Goal: Contribute content: Add original content to the website for others to see

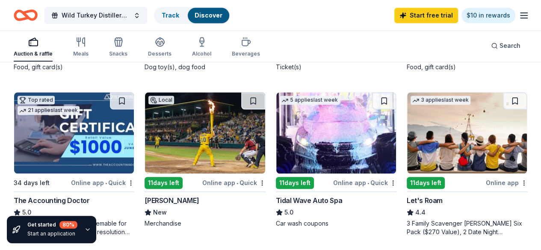
scroll to position [259, 0]
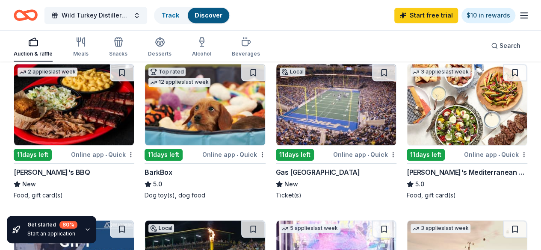
click at [521, 17] on icon "button" at bounding box center [524, 15] width 10 height 10
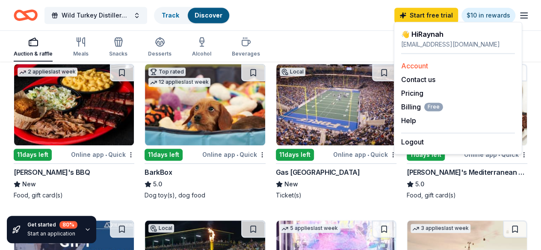
click at [426, 69] on link "Account" at bounding box center [414, 66] width 27 height 9
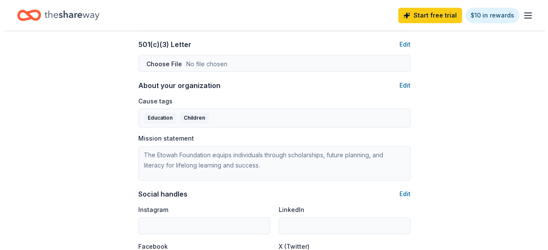
scroll to position [519, 0]
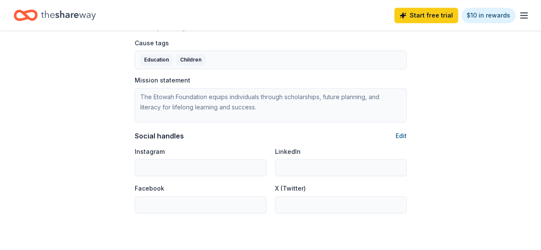
click at [401, 131] on button "Edit" at bounding box center [401, 136] width 11 height 10
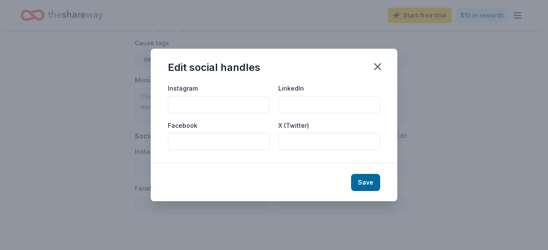
paste input "https://www.facebook.com/etowahfoundation"
type input "https://www.facebook.com/etowahfoundation"
click at [361, 181] on button "Save" at bounding box center [365, 182] width 29 height 17
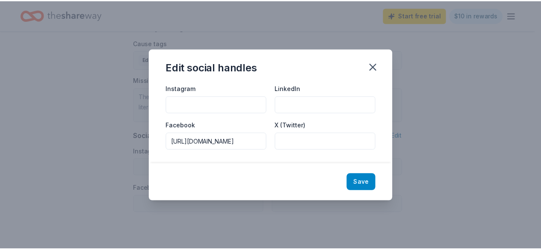
scroll to position [0, 0]
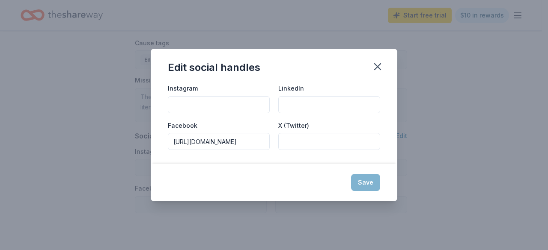
type input "https://www.facebook.com/etowahfoundation"
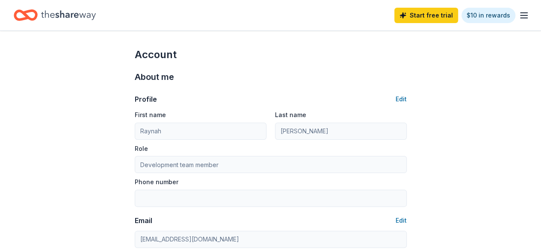
click at [519, 20] on icon "button" at bounding box center [524, 15] width 10 height 10
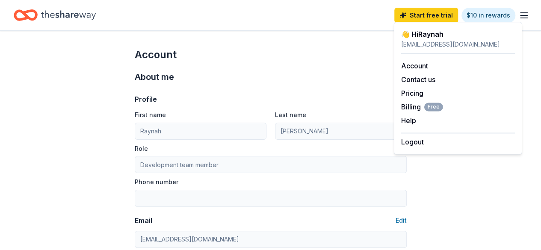
click at [58, 19] on icon "Home" at bounding box center [68, 15] width 55 height 18
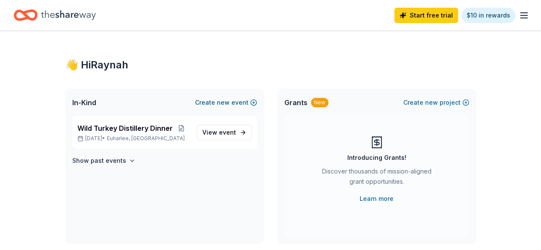
click at [220, 105] on span "new" at bounding box center [223, 103] width 13 height 10
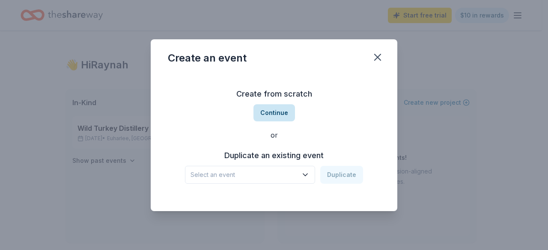
click at [276, 115] on button "Continue" at bounding box center [274, 112] width 42 height 17
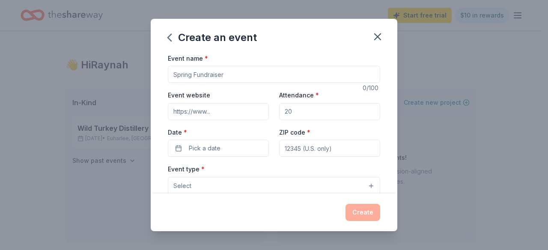
click at [233, 74] on input "Event name *" at bounding box center [274, 74] width 212 height 17
type input "Power of the Purse"
click at [238, 112] on input "Event website" at bounding box center [218, 111] width 101 height 17
paste input "https://www.etowah.org/events.html"
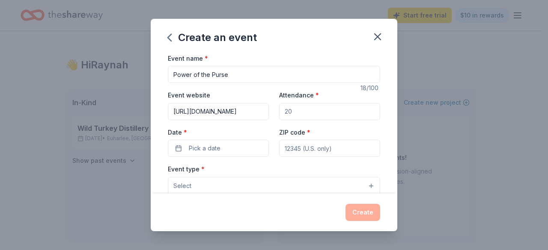
type input "https://www.etowah.org/events.html"
click at [318, 110] on input "Attendance *" at bounding box center [329, 111] width 101 height 17
type input "150"
click at [244, 150] on button "Pick a date" at bounding box center [218, 148] width 101 height 17
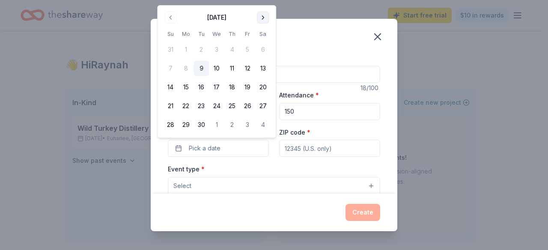
click at [258, 18] on button "Go to next month" at bounding box center [263, 18] width 12 height 12
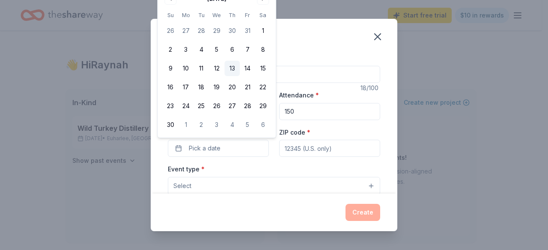
click at [233, 65] on button "13" at bounding box center [231, 68] width 15 height 15
click at [318, 149] on input "ZIP code *" at bounding box center [329, 148] width 101 height 17
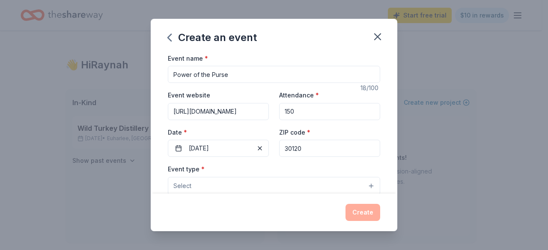
scroll to position [43, 0]
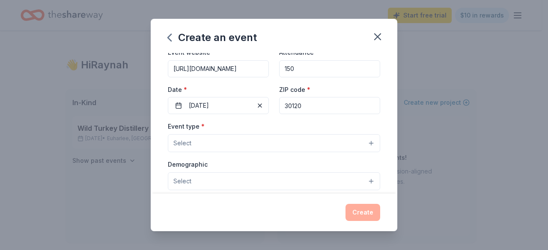
type input "30120"
click at [320, 141] on button "Select" at bounding box center [274, 143] width 212 height 18
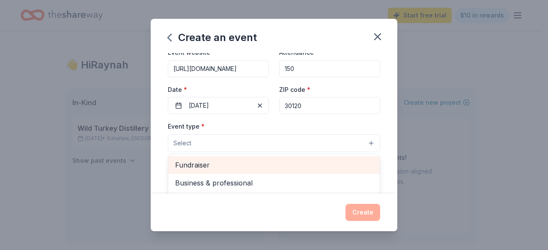
click at [237, 160] on span "Fundraiser" at bounding box center [274, 165] width 198 height 11
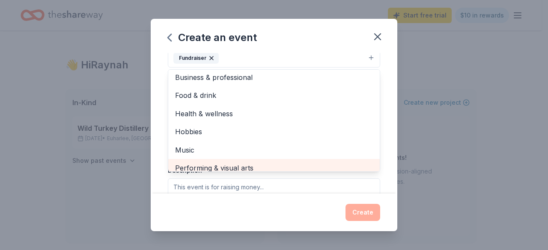
scroll to position [0, 0]
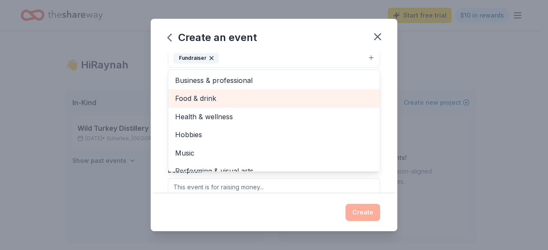
click at [214, 99] on span "Food & drink" at bounding box center [274, 98] width 198 height 11
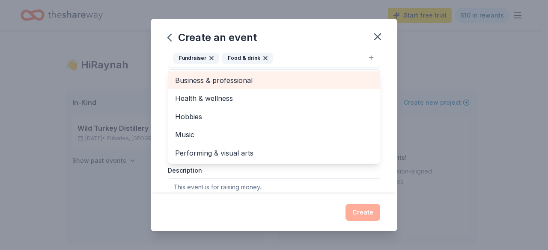
click at [256, 84] on span "Business & professional" at bounding box center [274, 80] width 198 height 11
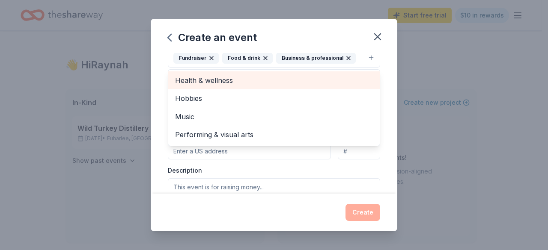
click at [257, 85] on div "Health & wellness" at bounding box center [273, 80] width 211 height 18
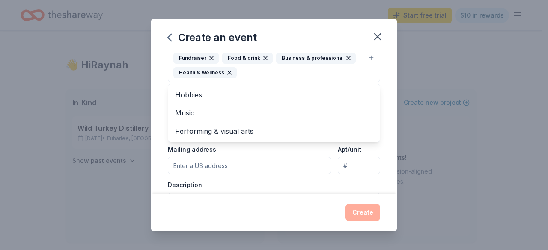
click at [154, 98] on div "Event name * Power of the Purse 18 /100 Event website https://www.etowah.org/ev…" at bounding box center [274, 123] width 247 height 141
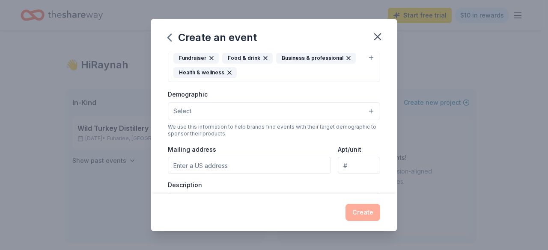
scroll to position [124, 0]
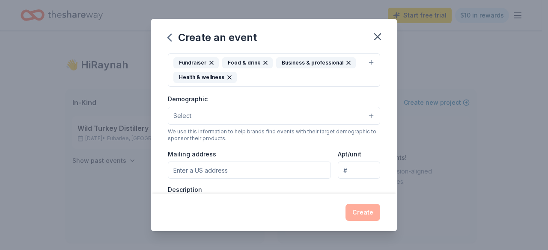
click at [203, 115] on button "Select" at bounding box center [274, 116] width 212 height 18
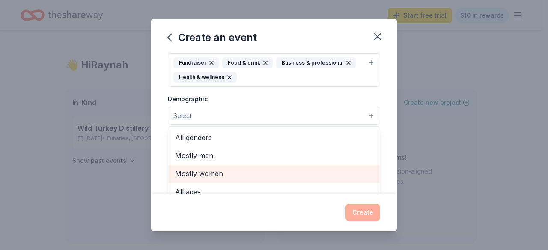
click at [226, 174] on span "Mostly women" at bounding box center [274, 173] width 198 height 11
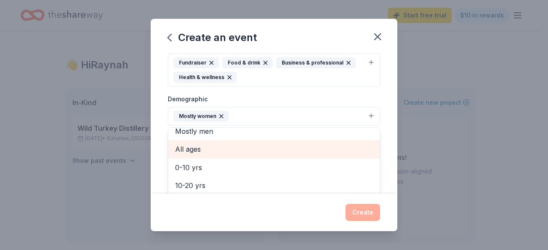
scroll to position [43, 0]
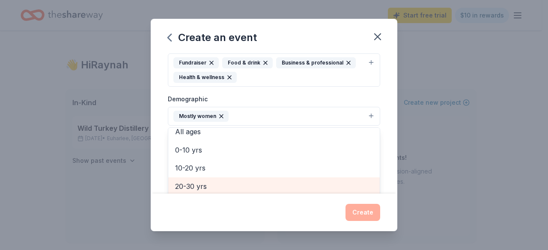
click at [224, 184] on span "20-30 yrs" at bounding box center [274, 186] width 198 height 11
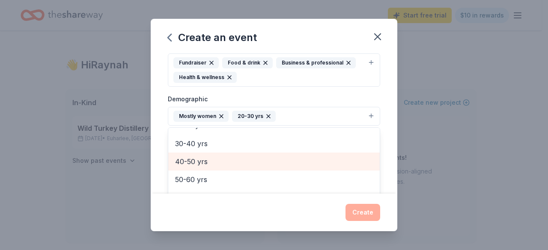
click at [220, 159] on span "40-50 yrs" at bounding box center [274, 161] width 198 height 11
click at [223, 159] on span "50-60 yrs" at bounding box center [274, 164] width 198 height 11
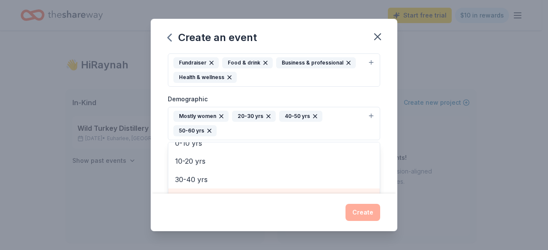
scroll to position [134, 0]
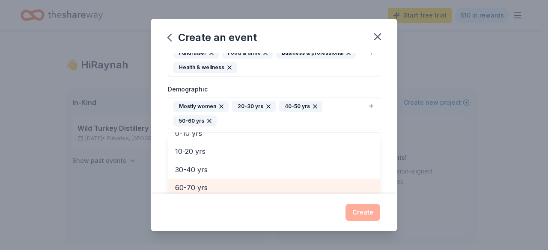
click at [196, 192] on div "60-70 yrs" at bounding box center [273, 188] width 211 height 18
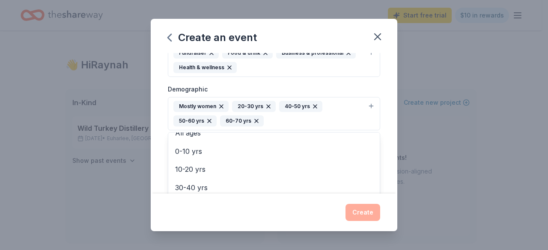
click at [383, 186] on div "Event name * Power of the Purse 18 /100 Event website https://www.etowah.org/ev…" at bounding box center [274, 123] width 247 height 141
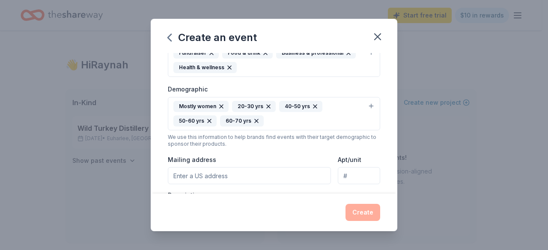
scroll to position [219, 0]
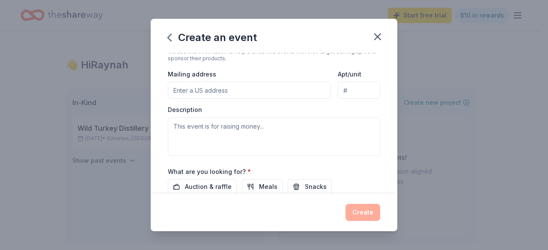
click at [215, 93] on input "Mailing address" at bounding box center [249, 90] width 163 height 17
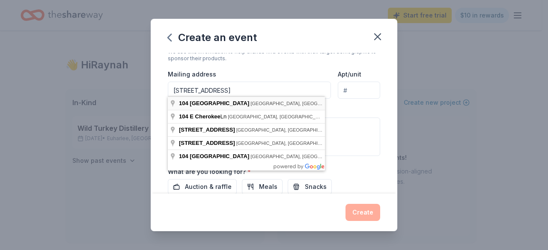
type input "104 East Cherokee Avenue, Cartersville, GA, 30120"
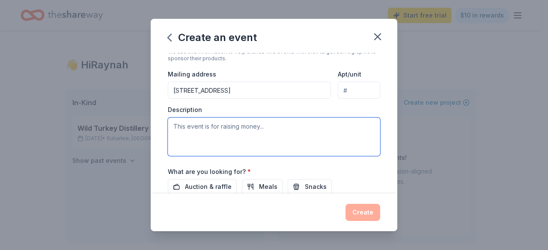
click at [229, 120] on textarea at bounding box center [274, 137] width 212 height 39
click at [215, 125] on textarea at bounding box center [274, 137] width 212 height 39
paste textarea "Power of the Purse is where style meets purpose. This signature event pairs coc…"
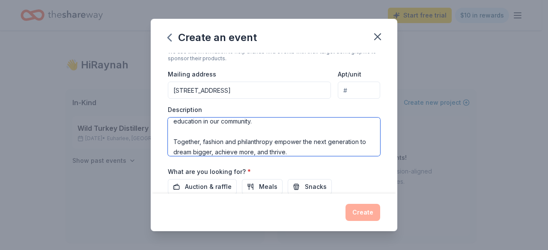
scroll to position [0, 0]
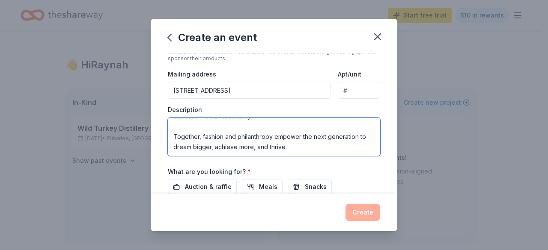
click at [233, 126] on textarea "Power of the Purse is where style meets purpose. This signature event pairs coc…" at bounding box center [274, 137] width 212 height 39
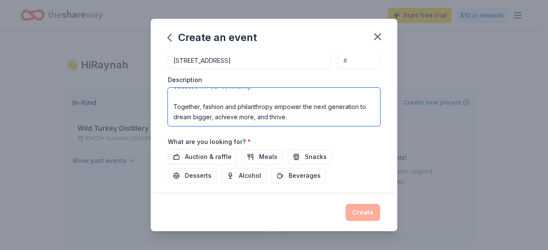
scroll to position [262, 0]
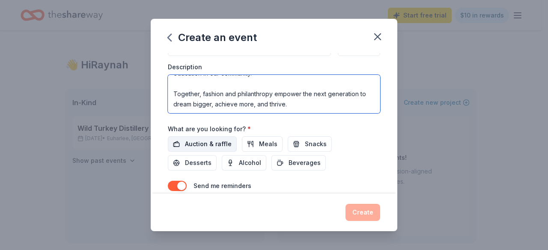
type textarea "Power of the Purse is where style meets purpose. This signature event pairs coc…"
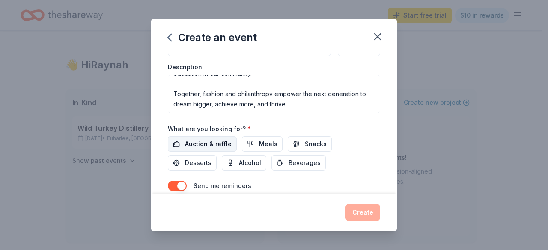
click at [231, 137] on button "Auction & raffle" at bounding box center [202, 144] width 69 height 15
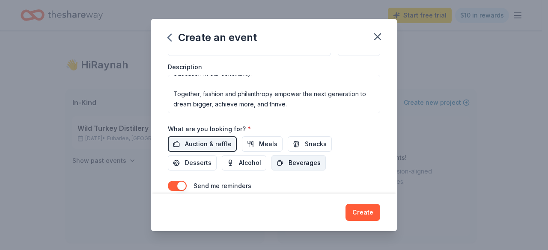
click at [307, 161] on span "Beverages" at bounding box center [304, 163] width 32 height 10
click at [255, 158] on span "Alcohol" at bounding box center [250, 163] width 22 height 10
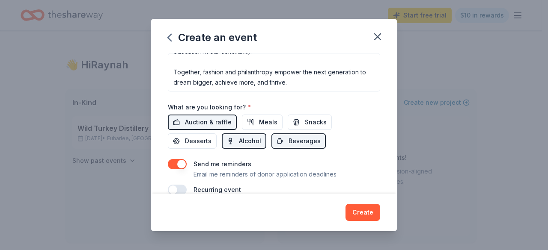
scroll to position [295, 0]
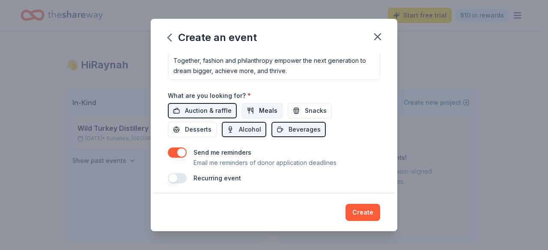
click at [259, 107] on span "Meals" at bounding box center [268, 111] width 18 height 10
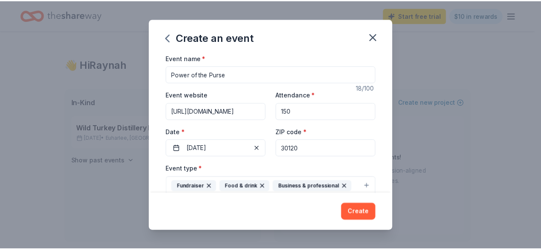
scroll to position [86, 0]
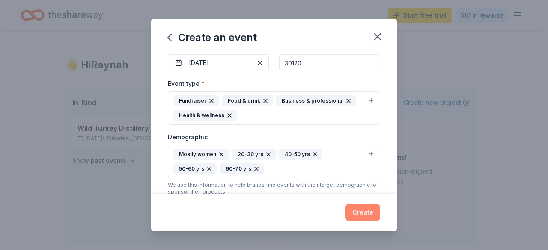
click at [371, 214] on button "Create" at bounding box center [362, 212] width 35 height 17
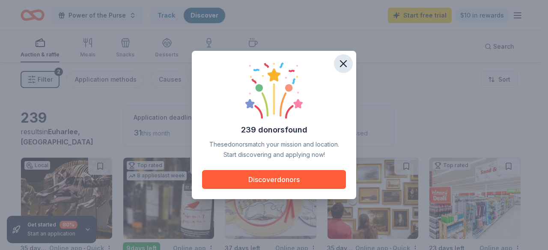
click at [341, 67] on icon "button" at bounding box center [343, 64] width 12 height 12
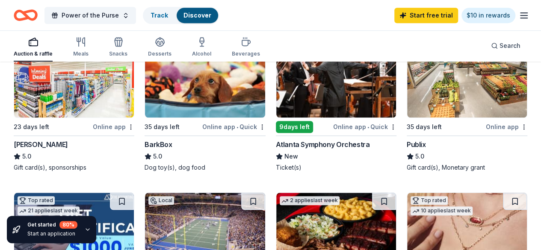
scroll to position [300, 0]
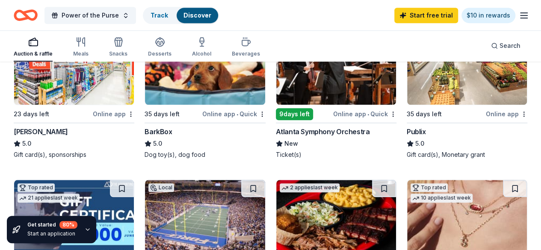
click at [276, 93] on img at bounding box center [336, 64] width 120 height 81
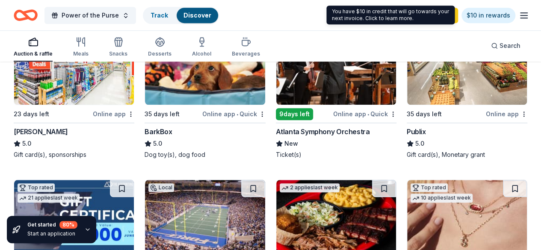
click at [519, 18] on icon "button" at bounding box center [524, 15] width 10 height 10
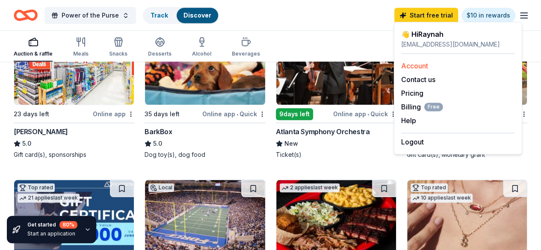
click at [422, 64] on link "Account" at bounding box center [414, 66] width 27 height 9
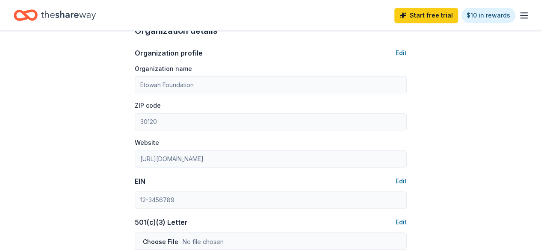
scroll to position [283, 0]
click at [121, 196] on div "Account About me Profile Edit First name Raynah Last name Roberts Role Developm…" at bounding box center [271, 130] width 300 height 765
click at [36, 24] on icon "Home" at bounding box center [26, 15] width 24 height 20
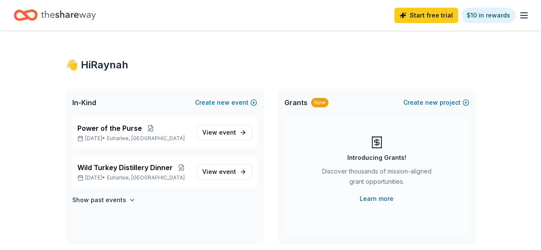
click at [30, 17] on icon "Home" at bounding box center [26, 15] width 24 height 20
click at [33, 15] on icon "Home" at bounding box center [29, 15] width 13 height 9
click at [54, 19] on icon "Home" at bounding box center [68, 15] width 55 height 18
click at [34, 13] on icon "Home" at bounding box center [26, 15] width 24 height 20
click at [517, 9] on div "Start free trial $10 in rewards" at bounding box center [462, 15] width 135 height 20
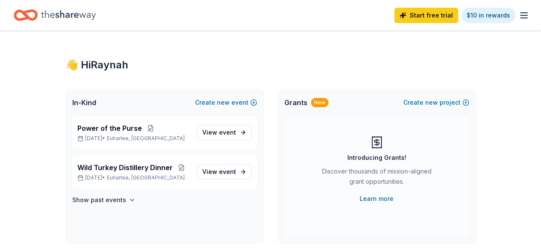
click at [519, 11] on icon "button" at bounding box center [524, 15] width 10 height 10
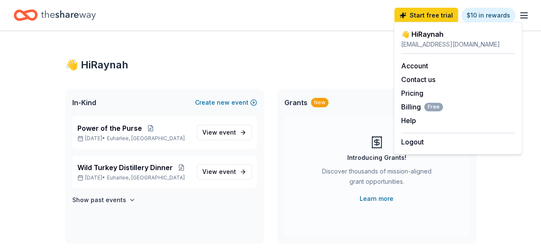
click at [443, 36] on div "👋 Hi Raynah" at bounding box center [458, 34] width 114 height 10
click at [434, 33] on div "👋 Hi Raynah" at bounding box center [458, 34] width 114 height 10
click at [417, 68] on link "Account" at bounding box center [414, 66] width 27 height 9
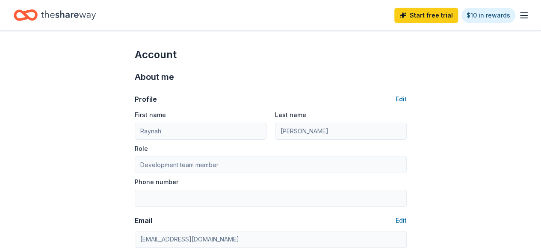
click at [53, 15] on icon "Home" at bounding box center [68, 15] width 55 height 18
click at [28, 21] on icon "Home" at bounding box center [26, 15] width 24 height 20
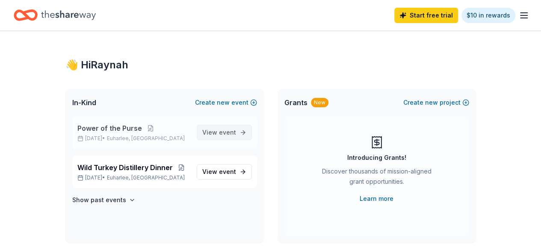
click at [228, 132] on span "event" at bounding box center [227, 132] width 17 height 7
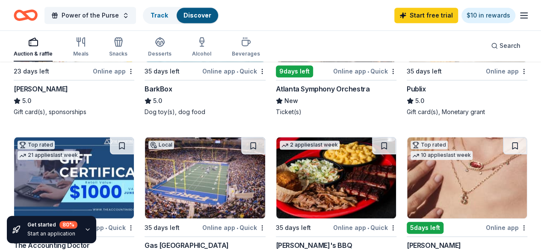
scroll to position [428, 0]
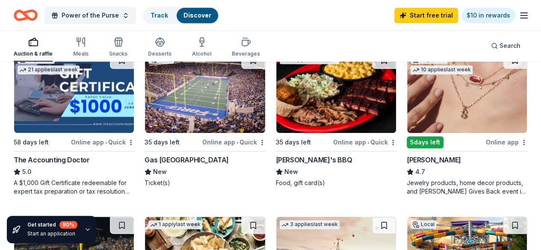
click at [407, 124] on img at bounding box center [467, 92] width 120 height 81
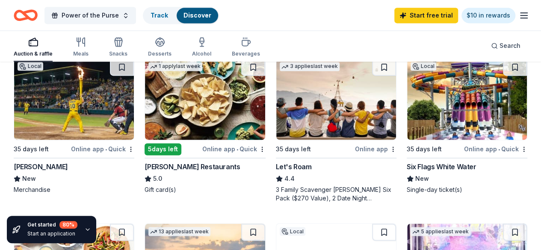
scroll to position [599, 0]
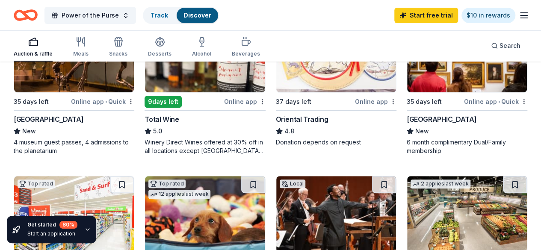
scroll to position [128, 0]
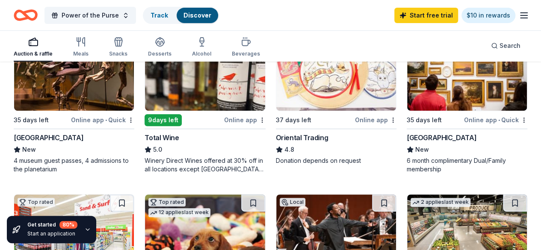
click at [134, 195] on img at bounding box center [74, 235] width 120 height 81
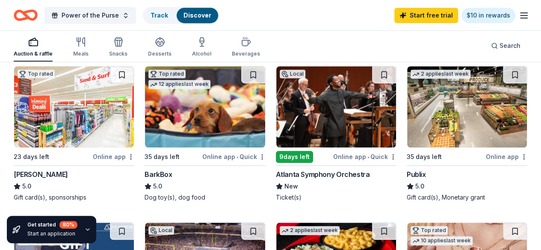
click at [145, 126] on img at bounding box center [205, 106] width 120 height 81
click at [407, 113] on img at bounding box center [467, 106] width 120 height 81
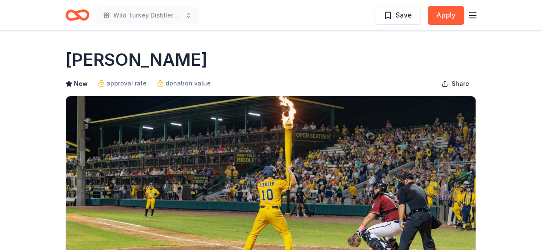
click at [75, 17] on icon "Home" at bounding box center [77, 15] width 24 height 20
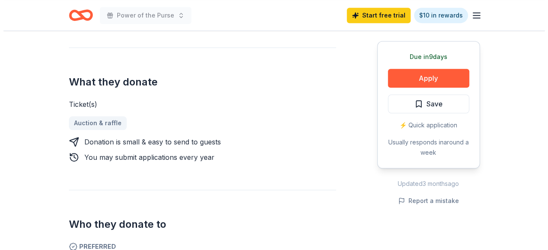
scroll to position [385, 0]
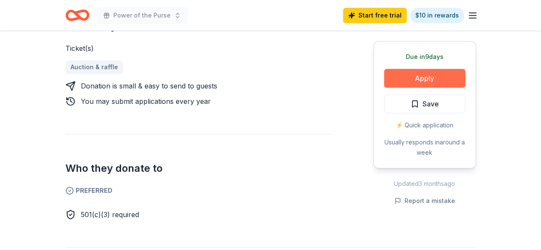
click at [432, 83] on button "Apply" at bounding box center [424, 78] width 81 height 19
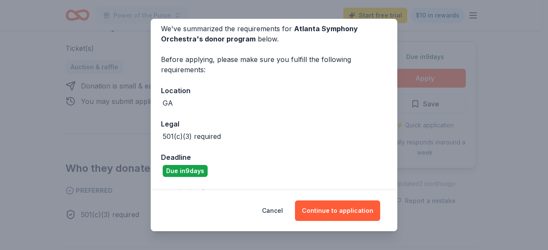
scroll to position [67, 0]
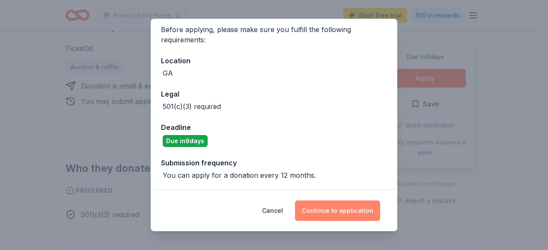
click at [330, 206] on button "Continue to application" at bounding box center [337, 211] width 85 height 21
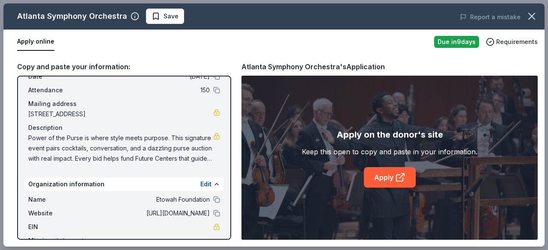
scroll to position [91, 0]
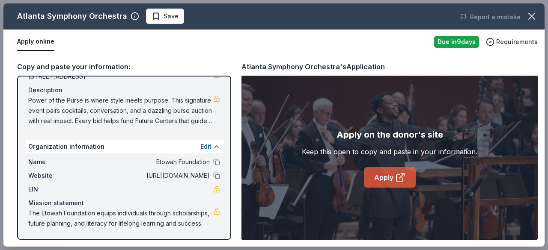
click at [386, 178] on link "Apply" at bounding box center [390, 177] width 52 height 21
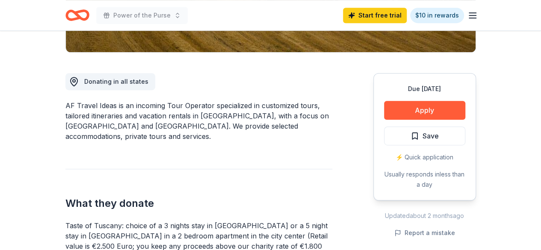
scroll to position [300, 0]
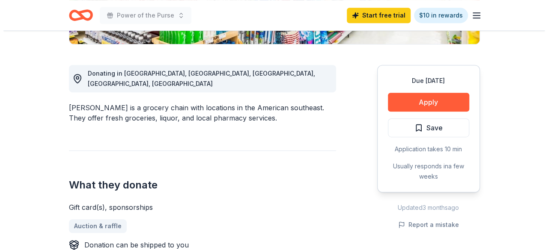
scroll to position [214, 0]
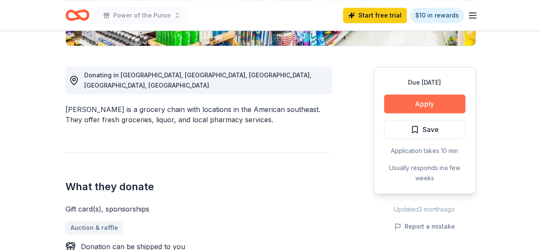
click at [422, 101] on button "Apply" at bounding box center [424, 104] width 81 height 19
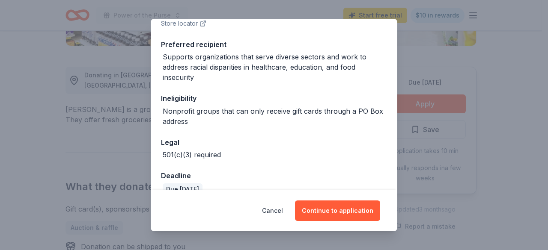
scroll to position [0, 0]
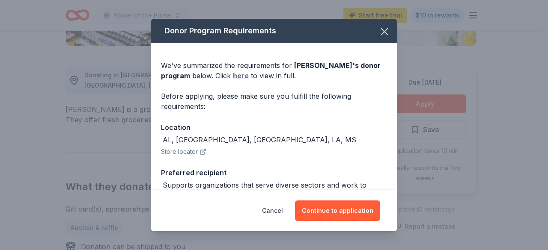
click at [245, 78] on link "here" at bounding box center [241, 76] width 16 height 10
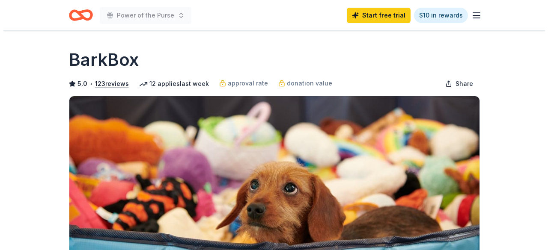
scroll to position [208, 0]
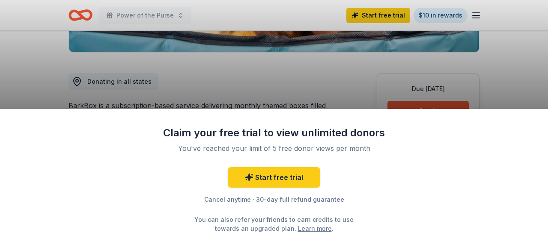
click at [409, 89] on div "Claim your free trial to view unlimited donors You've reached your limit of 5 f…" at bounding box center [274, 125] width 548 height 250
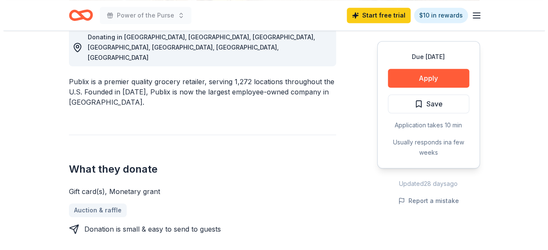
scroll to position [251, 0]
